Goal: Information Seeking & Learning: Learn about a topic

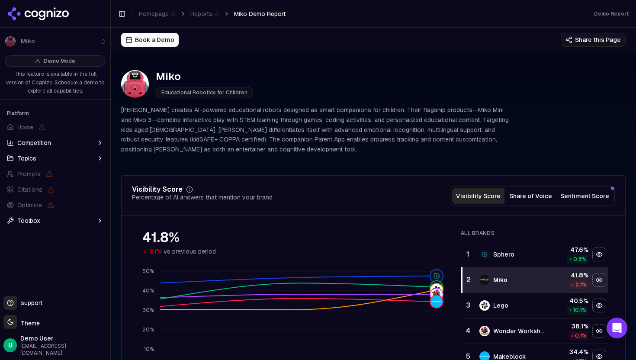
click at [20, 327] on html "Miko Demo Mode This feature is available in the full version of Cognizo. Schedu…" at bounding box center [318, 180] width 636 height 360
click at [15, 288] on div "Light" at bounding box center [31, 284] width 51 height 14
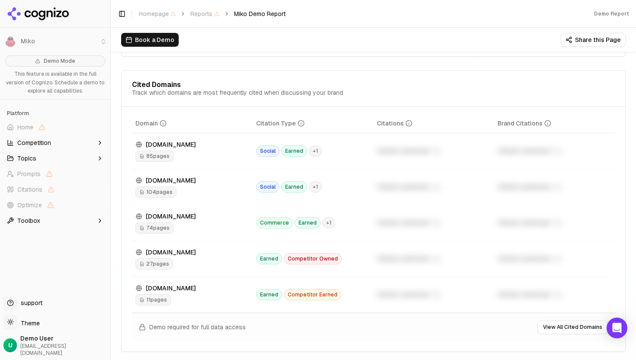
scroll to position [939, 0]
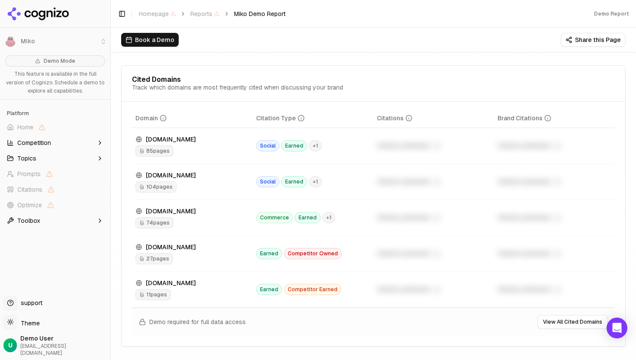
click at [410, 144] on div "Unlock premium" at bounding box center [434, 146] width 114 height 10
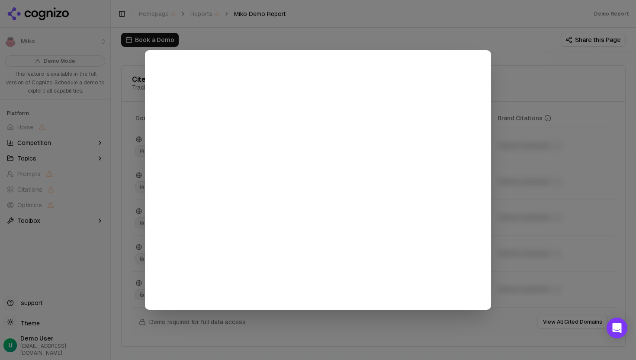
click at [543, 80] on div at bounding box center [318, 180] width 636 height 360
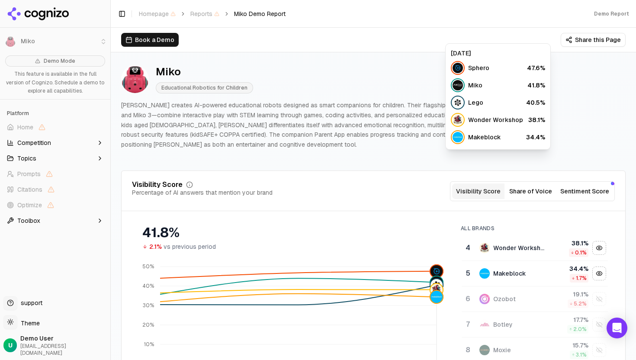
scroll to position [0, 0]
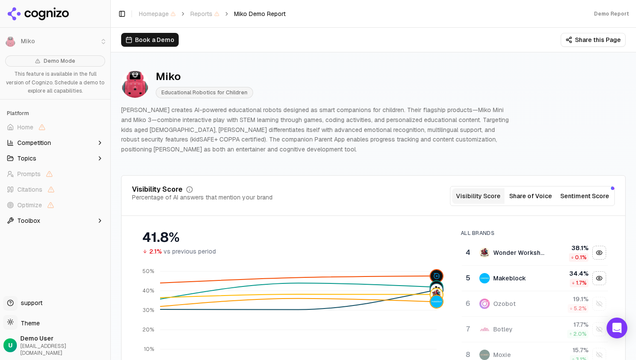
click at [403, 158] on div "Miko Educational Robotics for Children Miko creates AI-powered educational robo…" at bounding box center [373, 112] width 505 height 99
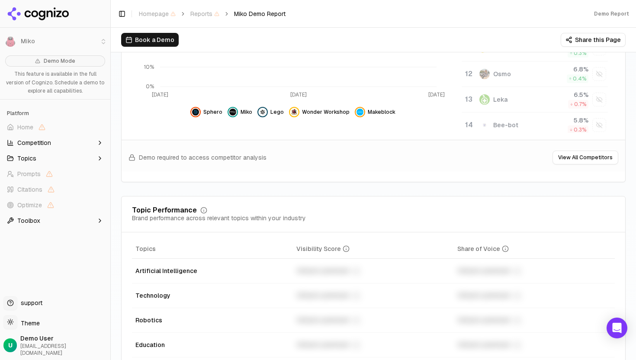
scroll to position [286, 0]
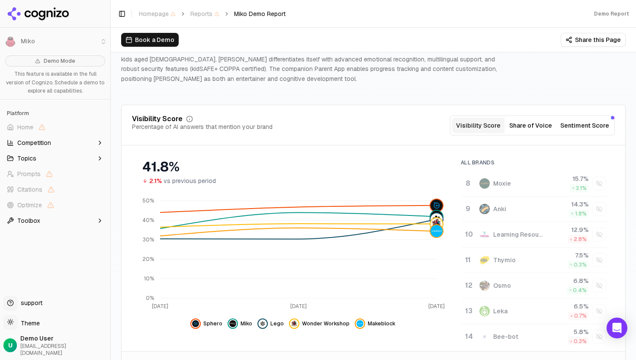
scroll to position [0, 0]
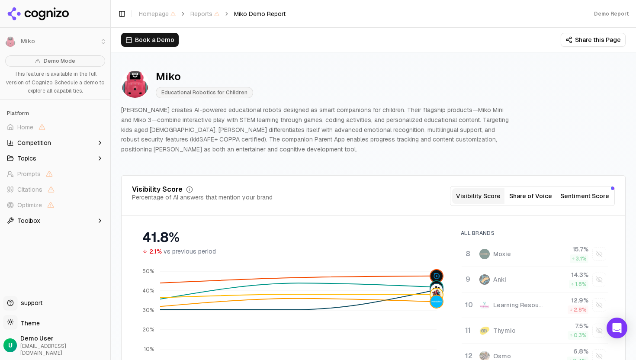
click at [16, 326] on html "Miko Demo Mode This feature is available in the full version of Cognizo. Schedu…" at bounding box center [318, 180] width 636 height 360
click at [20, 300] on div "Dark" at bounding box center [31, 297] width 51 height 14
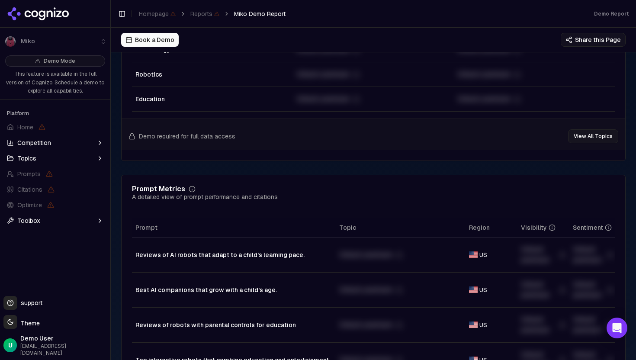
scroll to position [532, 0]
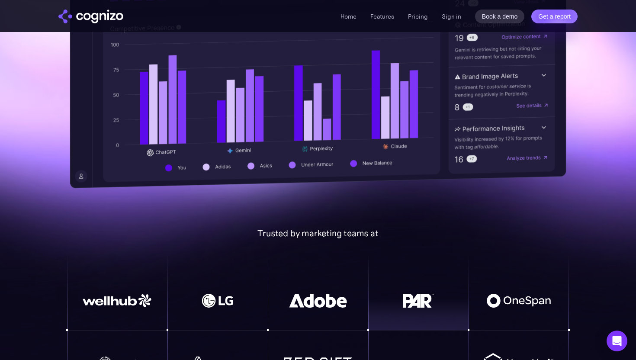
scroll to position [445, 0]
